Goal: Find contact information: Find contact information

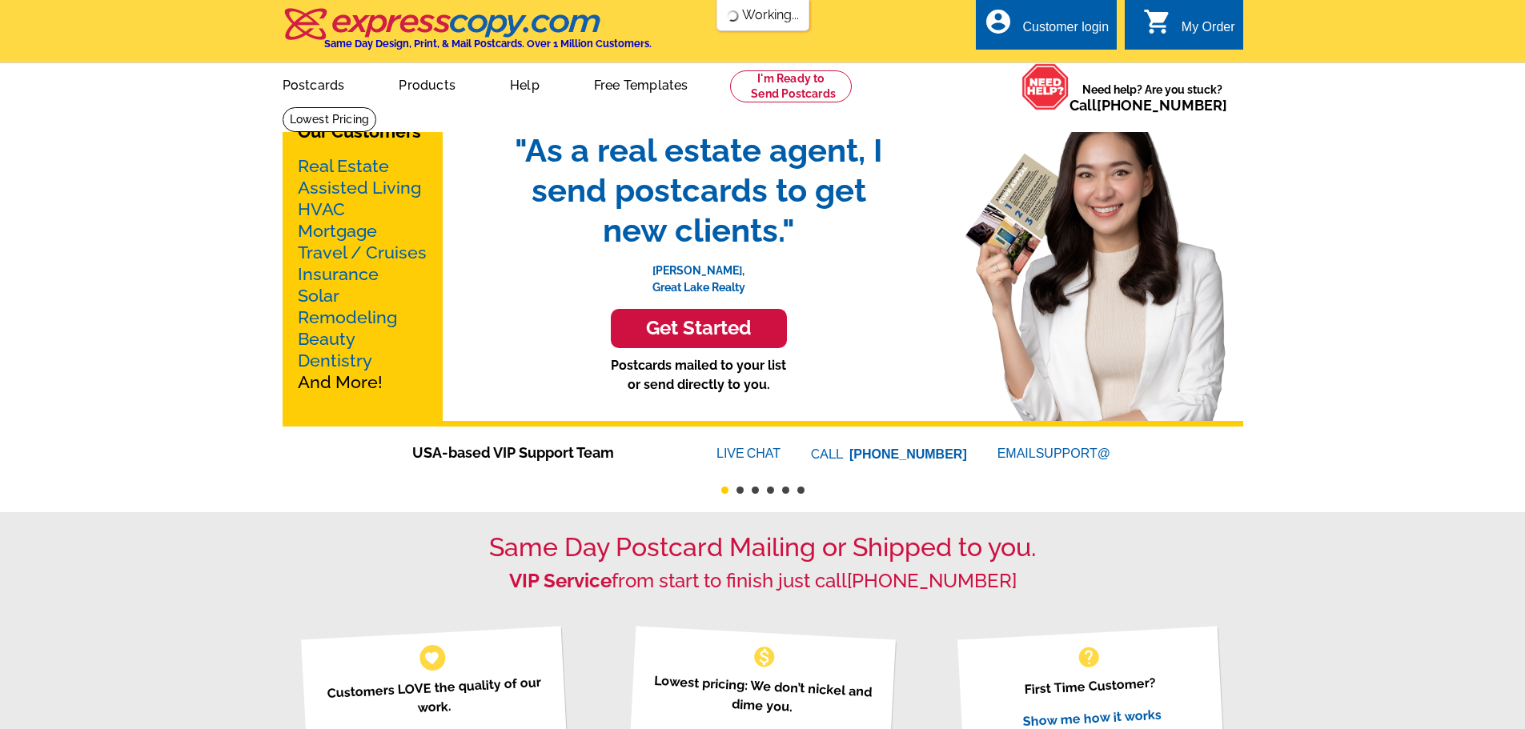
click at [140, 43] on header "local_phone Same Day Design, Print, & Mail Postcards. Over 1 Million Customers.…" at bounding box center [762, 31] width 1525 height 62
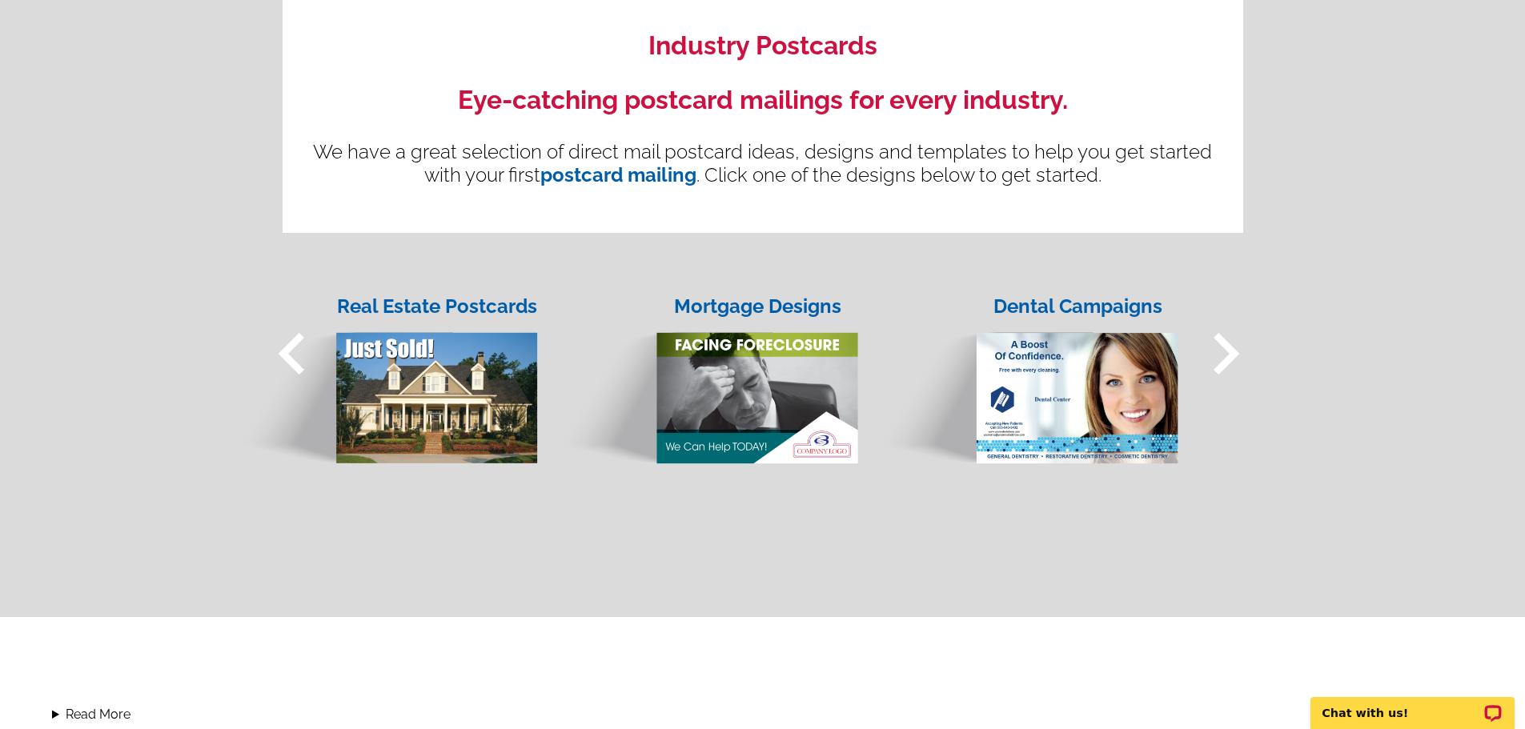
scroll to position [1579, 0]
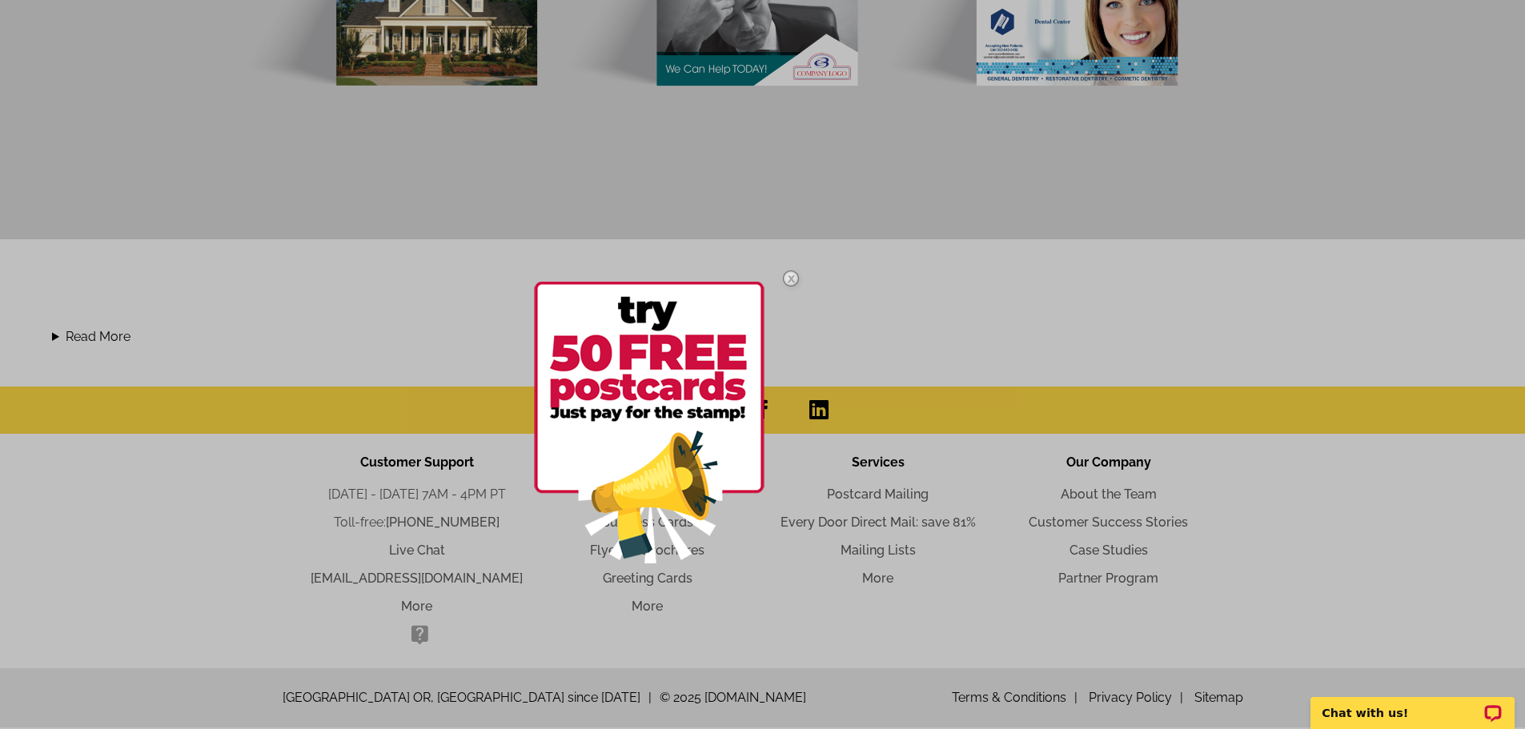
click at [1329, 500] on div at bounding box center [762, 364] width 1525 height 729
click at [789, 274] on img at bounding box center [791, 278] width 46 height 46
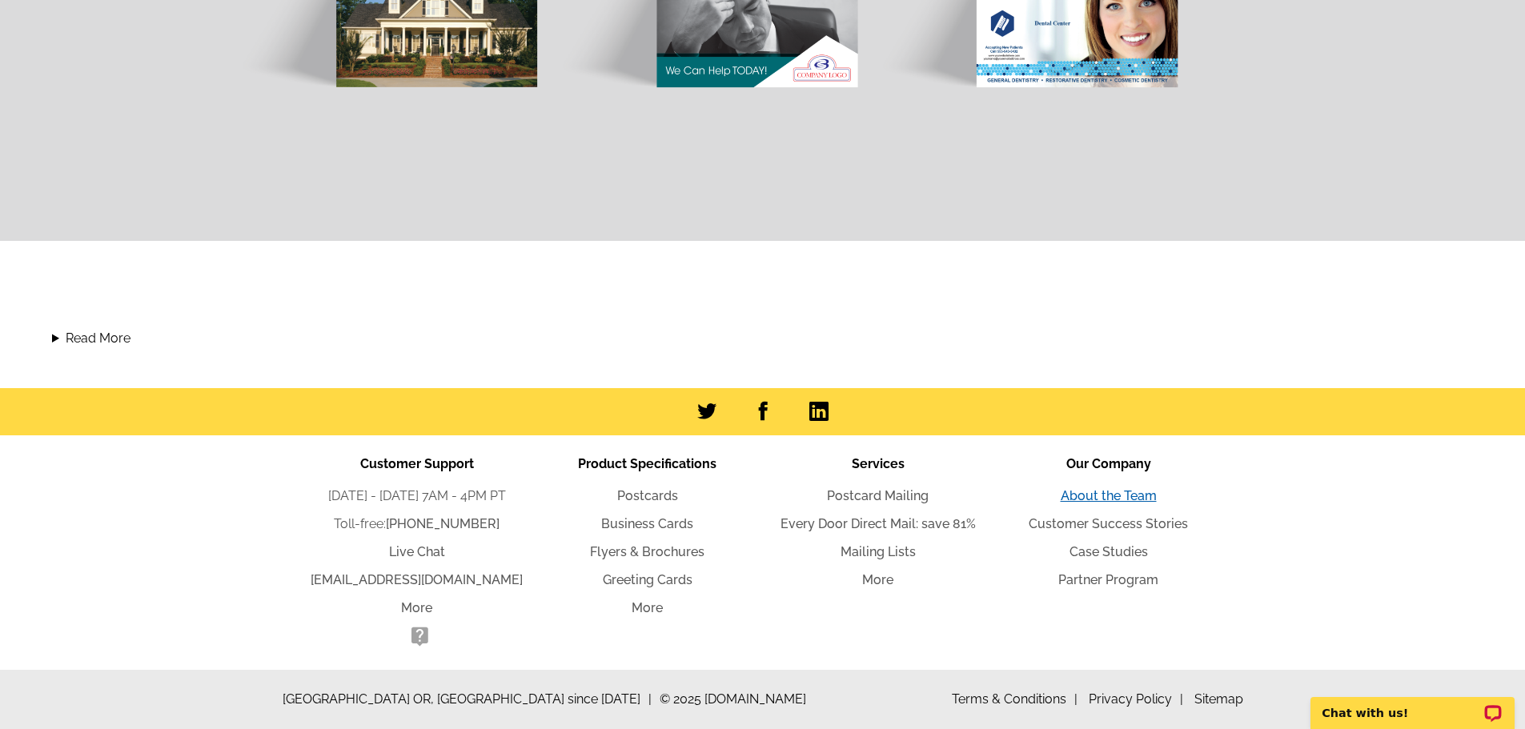
click at [1118, 495] on link "About the Team" at bounding box center [1109, 495] width 96 height 15
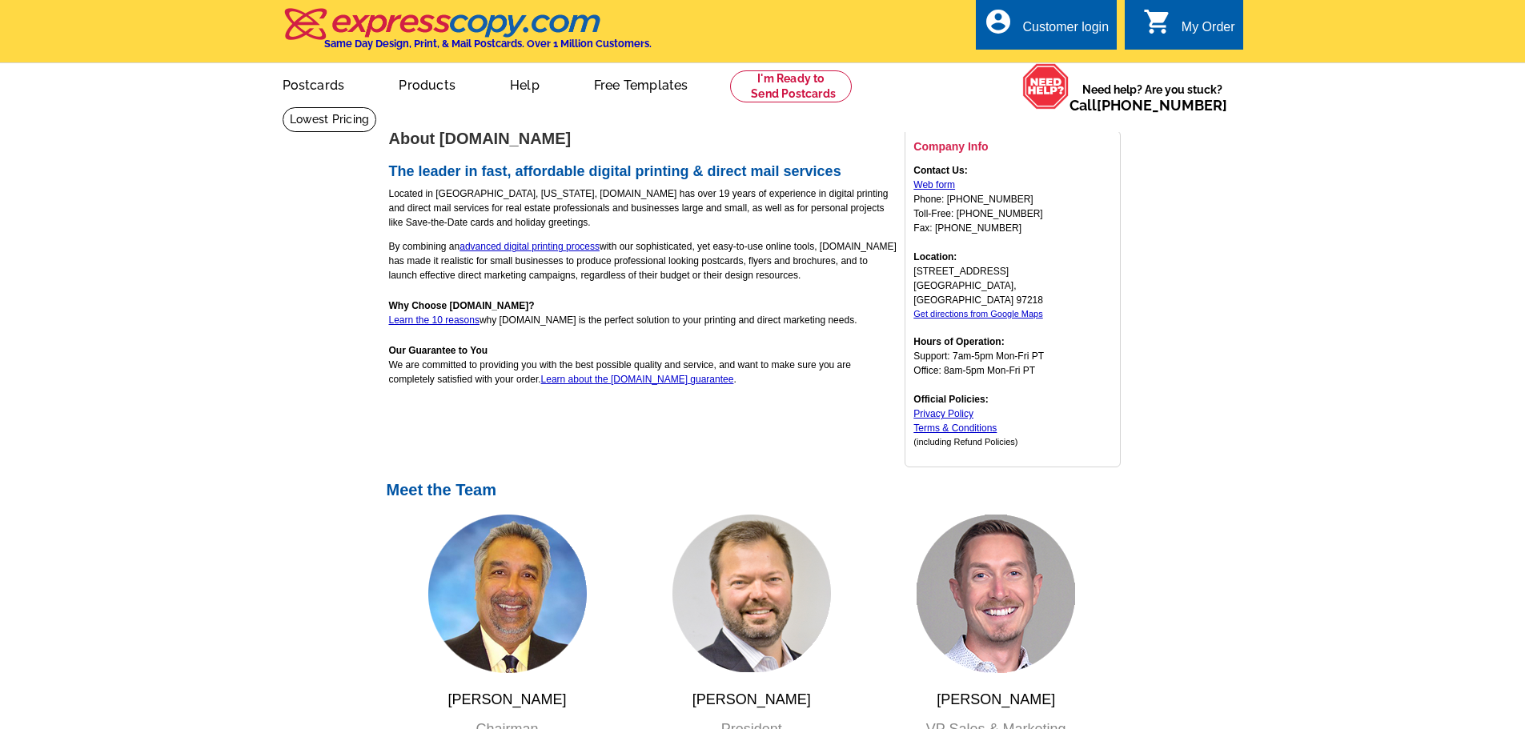
click at [646, 426] on td "About [DOMAIN_NAME] The leader in fast, affordable digital printing & direct ma…" at bounding box center [643, 305] width 510 height 351
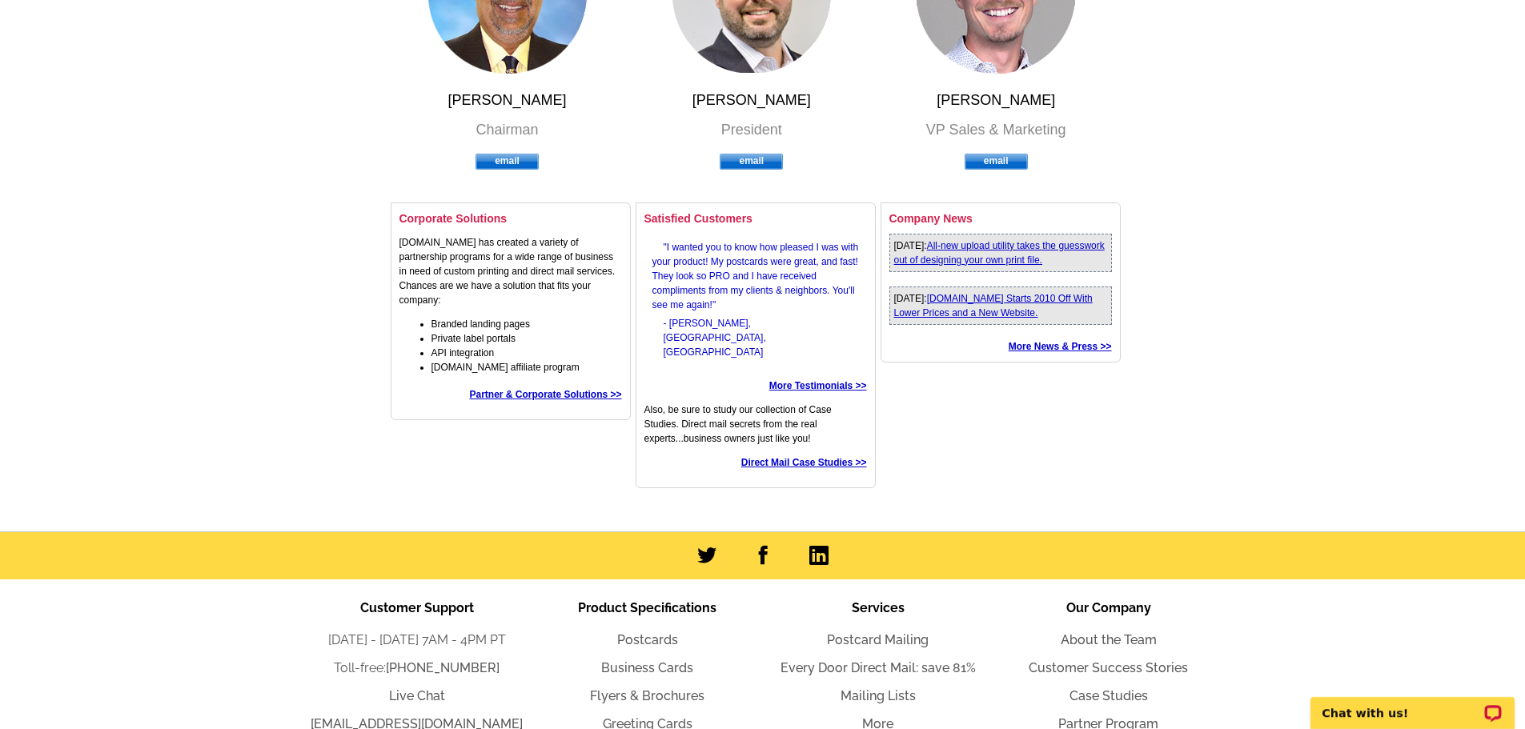
scroll to position [462, 0]
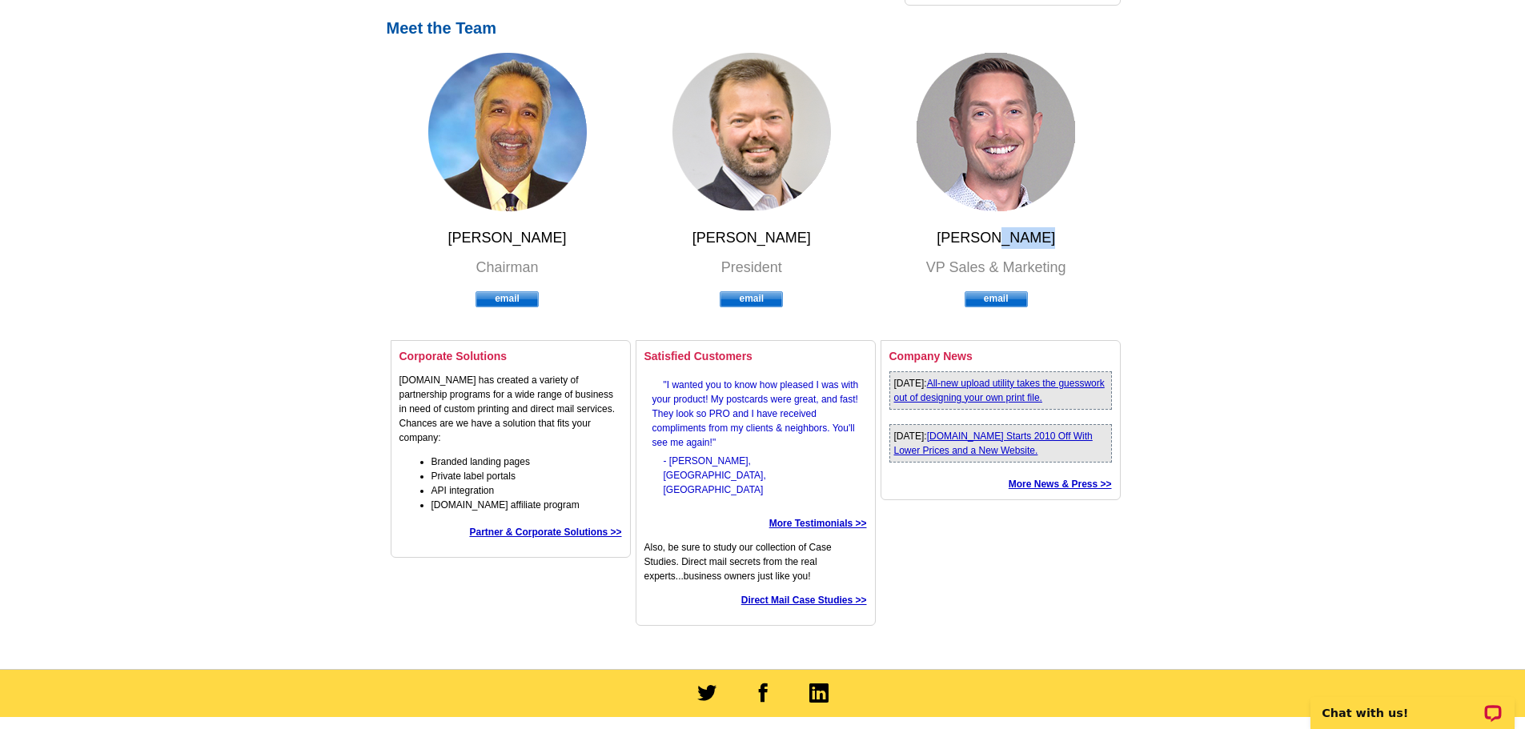
drag, startPoint x: 996, startPoint y: 225, endPoint x: 1105, endPoint y: 235, distance: 109.4
click at [1105, 235] on div "[PERSON_NAME] Chairman email [PERSON_NAME] President email [PERSON_NAME] VP Sal…" at bounding box center [755, 195] width 736 height 285
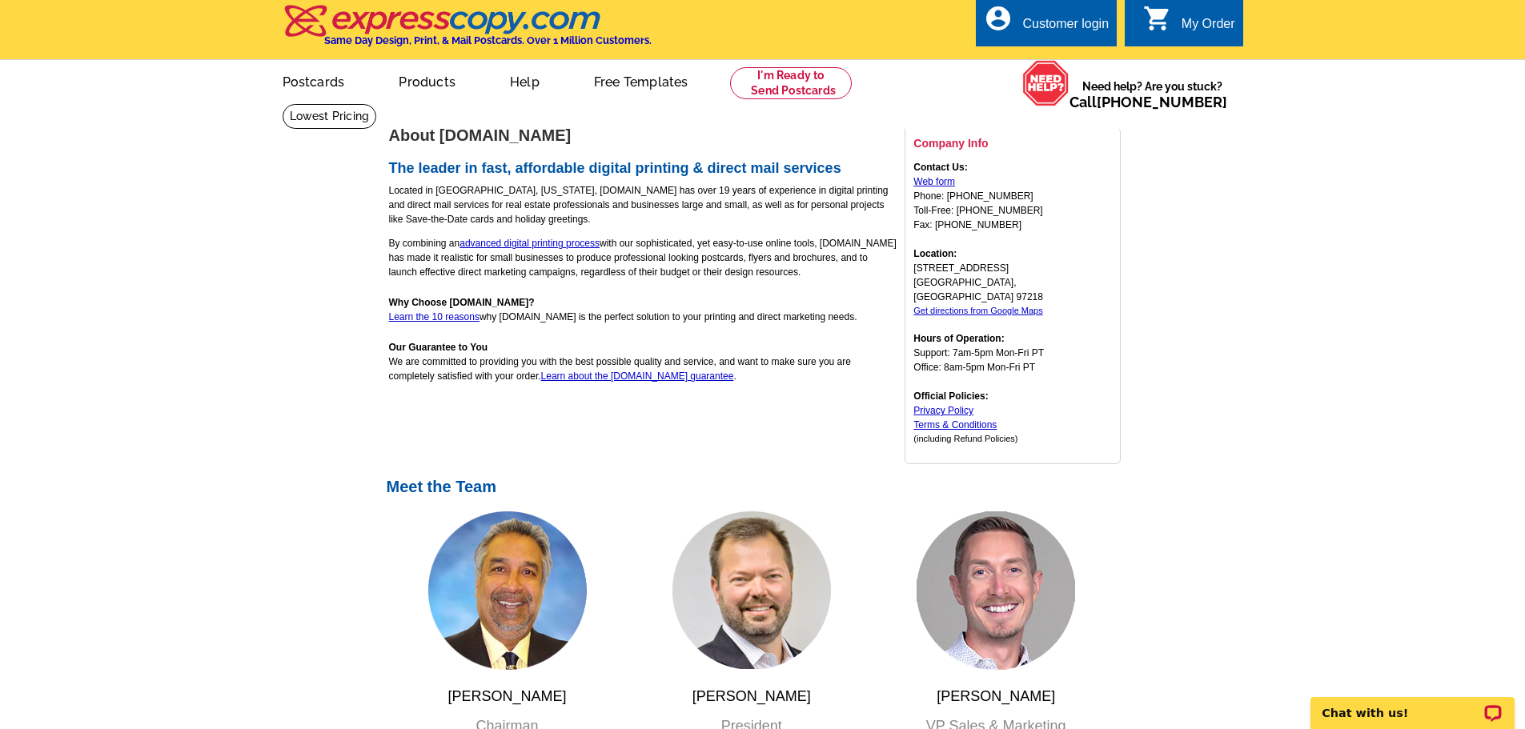
scroll to position [0, 0]
